Goal: Contribute content

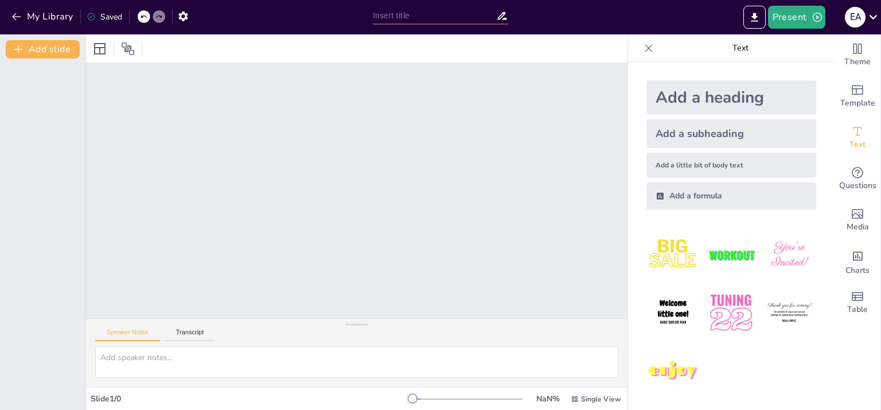
scroll to position [2, 0]
click at [184, 330] on button "Transcript" at bounding box center [190, 335] width 51 height 13
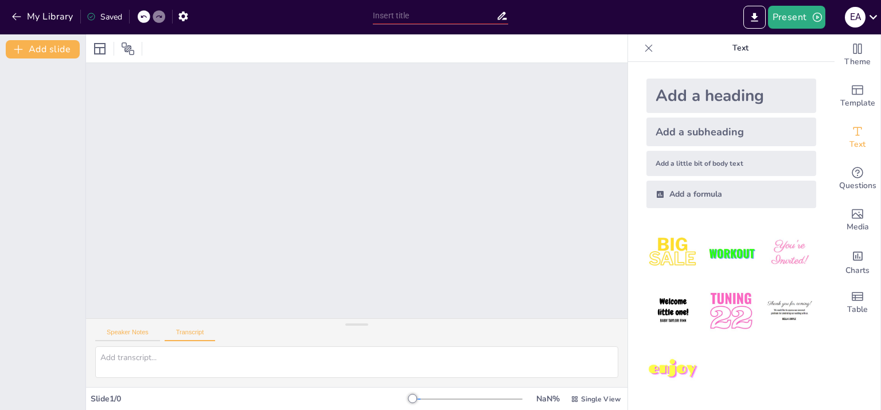
click at [121, 336] on button "Speaker Notes" at bounding box center [127, 335] width 65 height 13
click at [178, 337] on button "Transcript" at bounding box center [190, 335] width 51 height 13
click at [41, 46] on button "Add slide" at bounding box center [43, 49] width 74 height 18
click at [41, 48] on button "Add slide" at bounding box center [43, 49] width 74 height 18
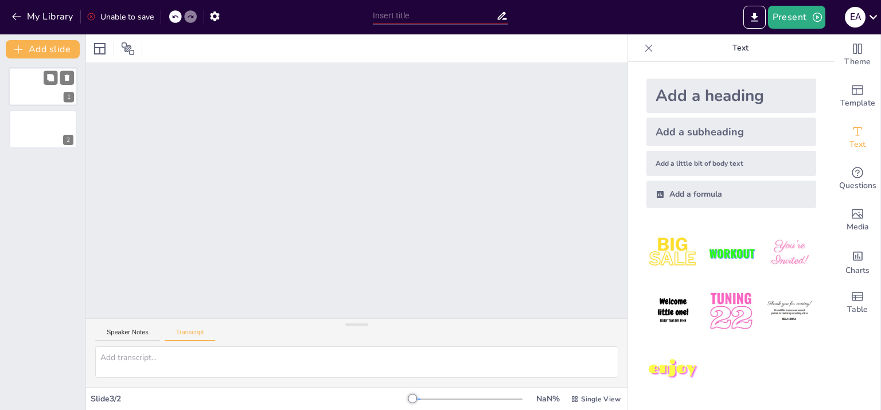
click at [34, 81] on div "1" at bounding box center [43, 86] width 69 height 39
click at [313, 253] on div "Slide 1 Slide 2" at bounding box center [357, 190] width 542 height 255
